Goal: Task Accomplishment & Management: Manage account settings

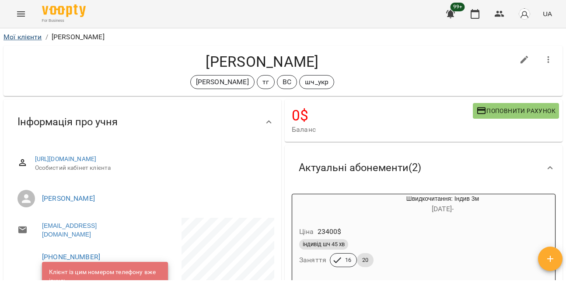
click at [24, 41] on link "Мої клієнти" at bounding box center [22, 37] width 38 height 8
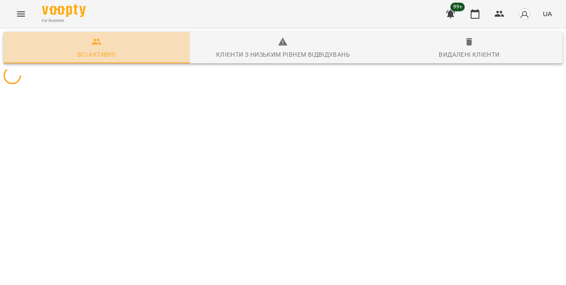
click at [26, 35] on button "Всі активні" at bounding box center [96, 47] width 186 height 31
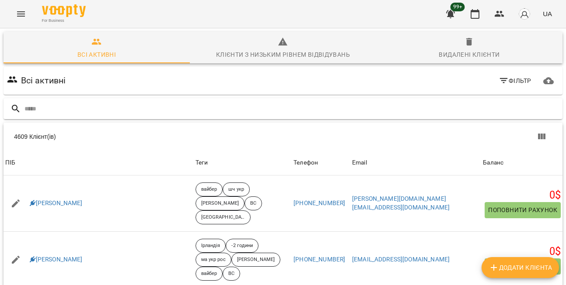
click at [76, 106] on input "text" at bounding box center [291, 109] width 534 height 14
type input "**********"
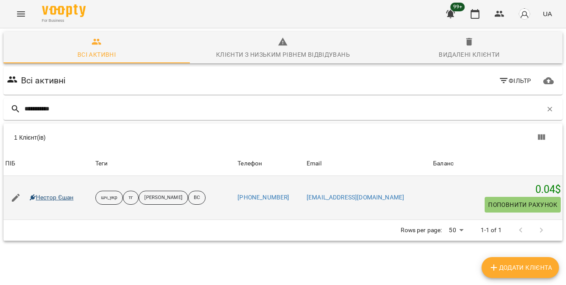
click at [43, 198] on link "Нестор Єшан" at bounding box center [52, 198] width 44 height 9
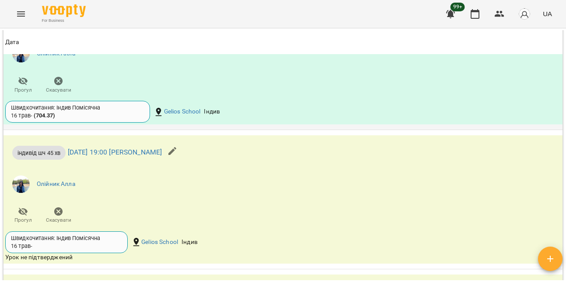
scroll to position [1119, 0]
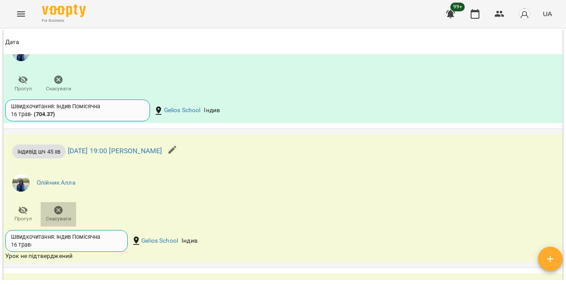
click at [57, 209] on icon "button" at bounding box center [58, 210] width 9 height 9
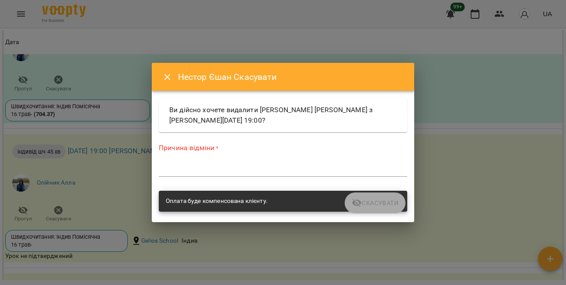
click at [233, 163] on div "*" at bounding box center [283, 170] width 248 height 14
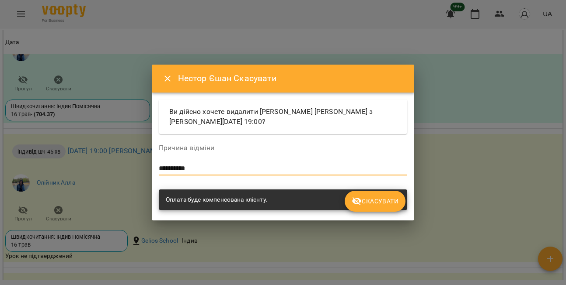
type textarea "**********"
click at [374, 204] on span "Скасувати" at bounding box center [374, 201] width 47 height 10
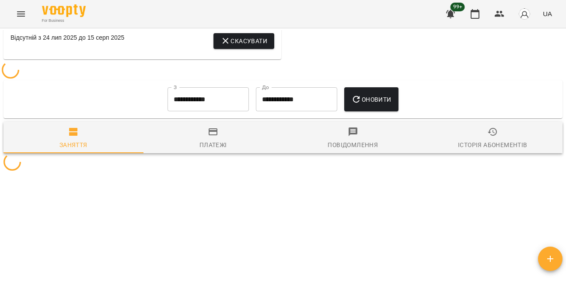
scroll to position [718, 0]
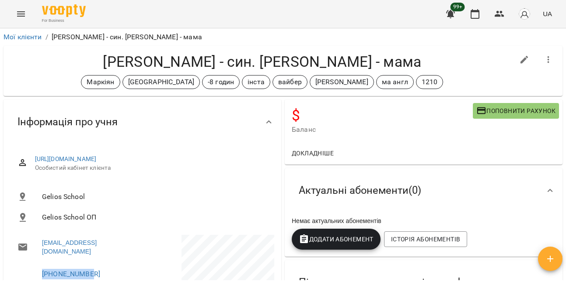
scroll to position [2, 0]
